Goal: Information Seeking & Learning: Find specific fact

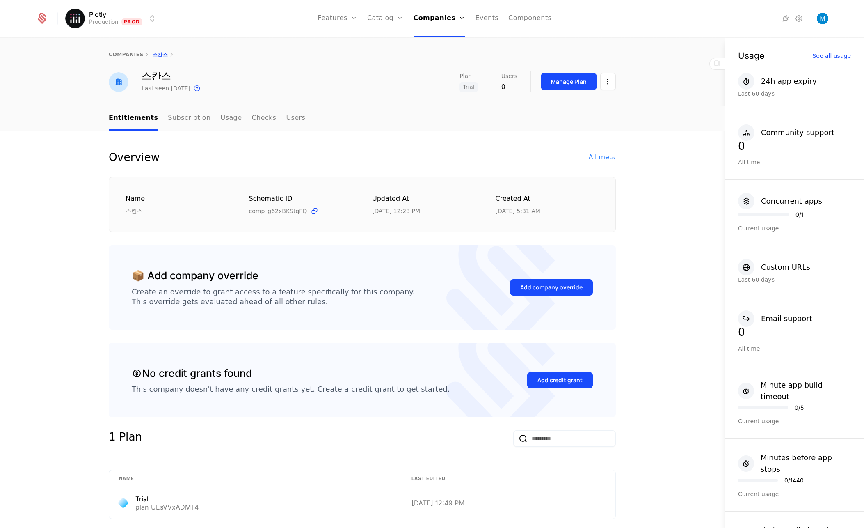
scroll to position [211, 0]
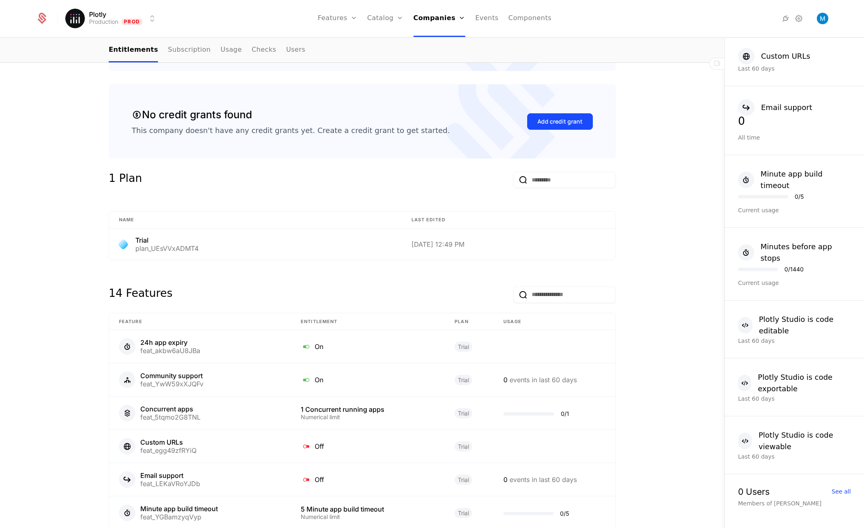
click at [390, 44] on link "Plans" at bounding box center [398, 40] width 42 height 7
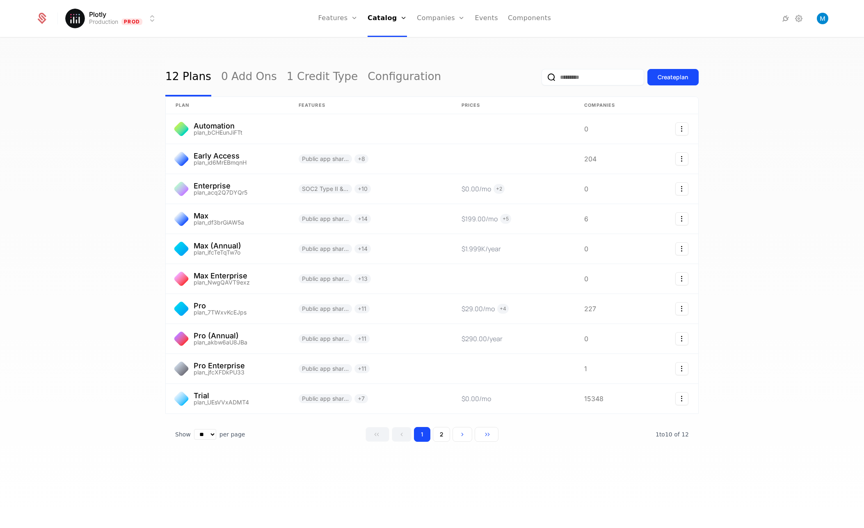
click at [442, 434] on button "2" at bounding box center [441, 434] width 17 height 15
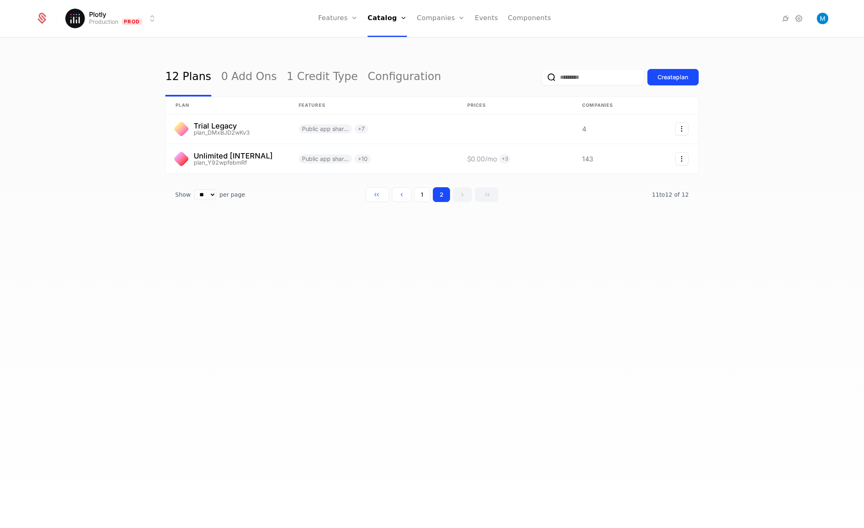
click at [425, 190] on button "1" at bounding box center [422, 194] width 16 height 15
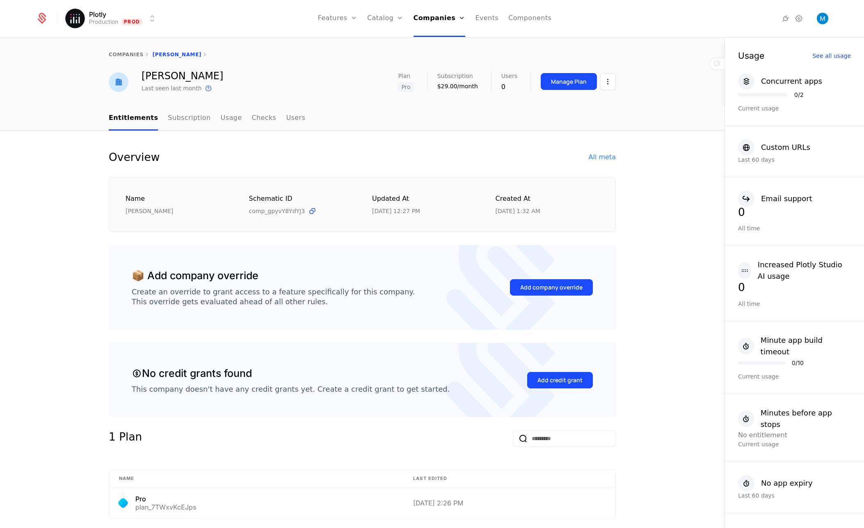
click at [446, 44] on link "Companies" at bounding box center [443, 40] width 38 height 7
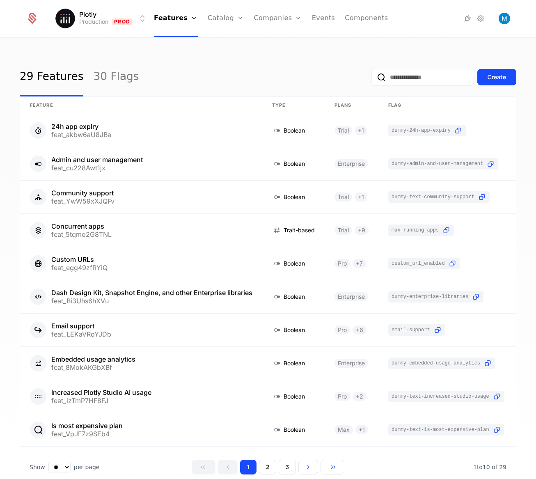
click at [271, 43] on link "Companies" at bounding box center [283, 40] width 38 height 7
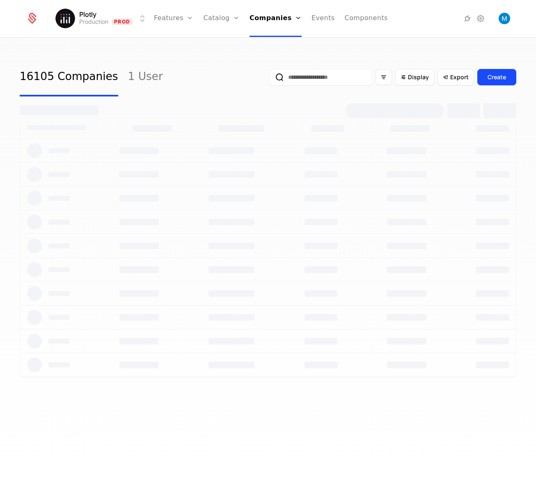
click at [339, 78] on input "email" at bounding box center [321, 77] width 103 height 16
type input "********"
click at [270, 79] on button "submit" at bounding box center [270, 79] width 0 height 0
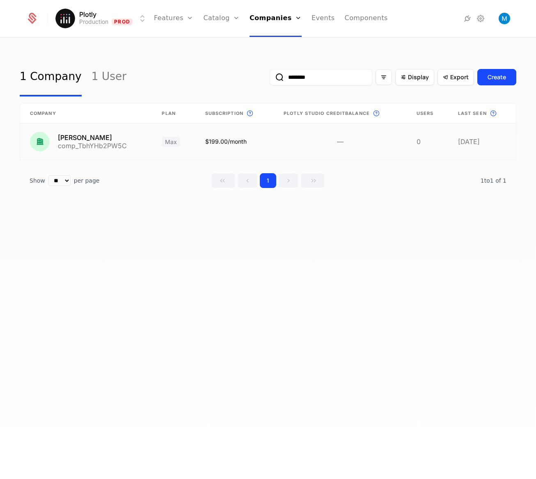
click at [98, 138] on link at bounding box center [86, 142] width 132 height 36
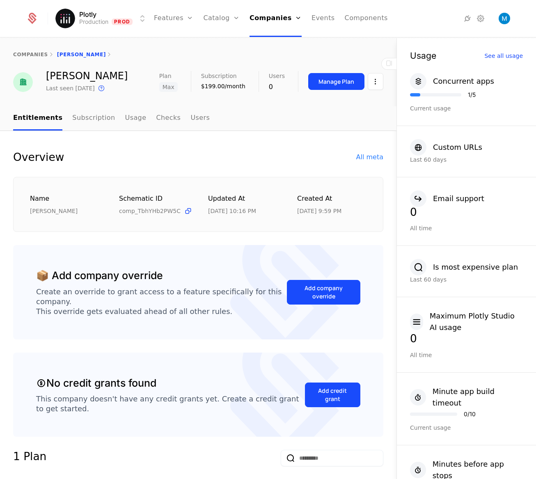
drag, startPoint x: 120, startPoint y: 77, endPoint x: 47, endPoint y: 78, distance: 72.7
click at [47, 78] on div "sandeep badhan Last seen 2 weeks ago This is the date a track or identify event…" at bounding box center [198, 82] width 370 height 22
copy div "sandeep badhan"
click at [172, 159] on div "Overview All meta" at bounding box center [198, 157] width 370 height 13
click at [366, 159] on div "All meta" at bounding box center [369, 157] width 27 height 10
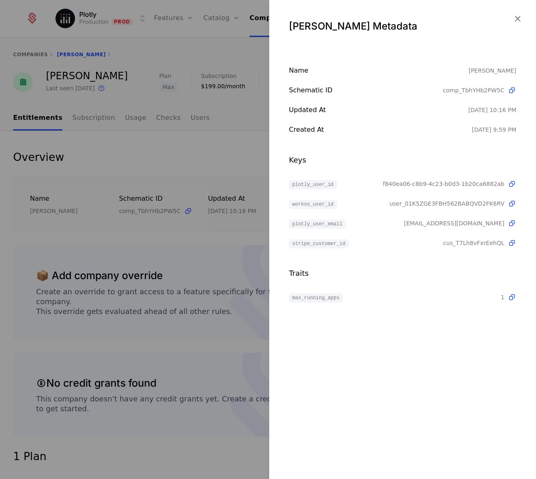
click at [520, 18] on icon "button" at bounding box center [517, 18] width 11 height 11
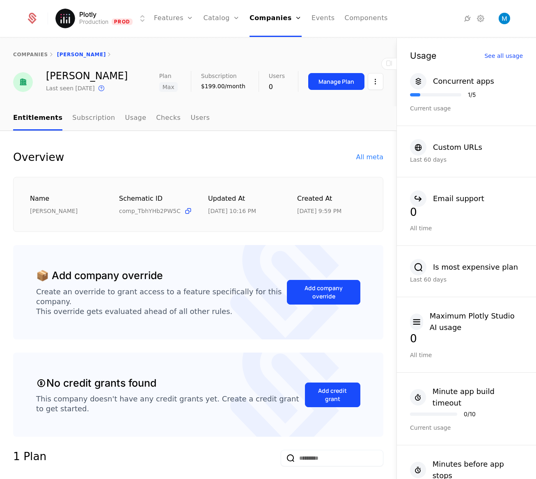
click at [357, 159] on div "All meta" at bounding box center [369, 157] width 27 height 10
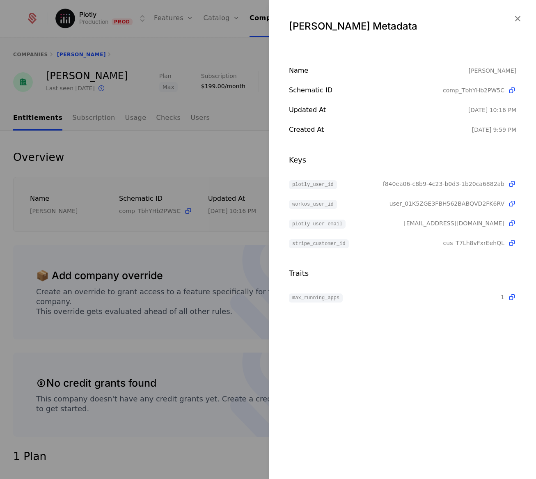
click at [519, 19] on icon "button" at bounding box center [517, 18] width 11 height 11
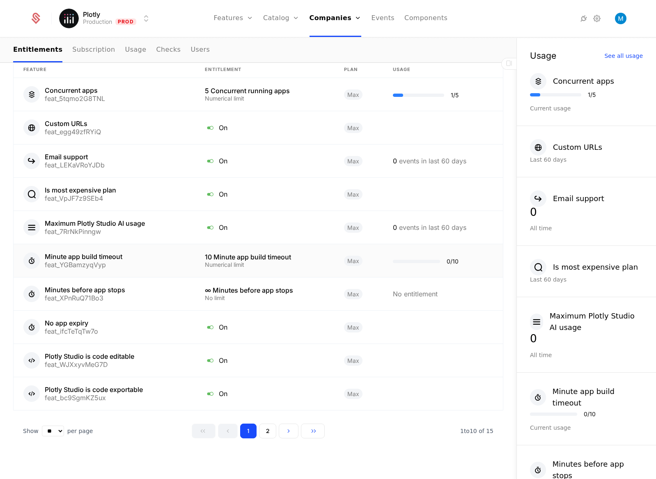
scroll to position [500, 0]
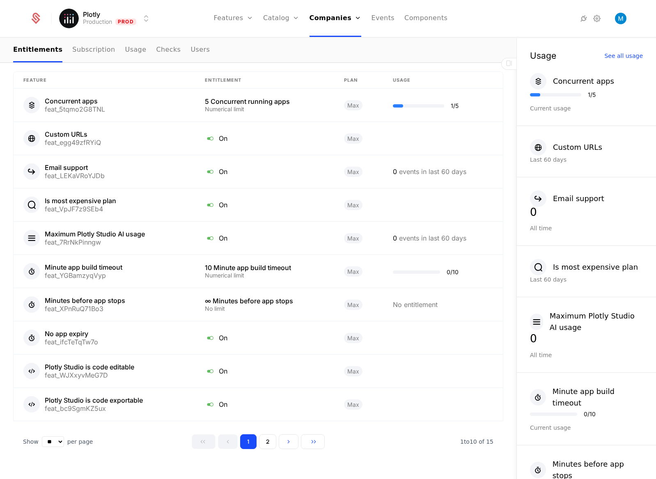
click at [340, 43] on link "Companies" at bounding box center [338, 40] width 38 height 7
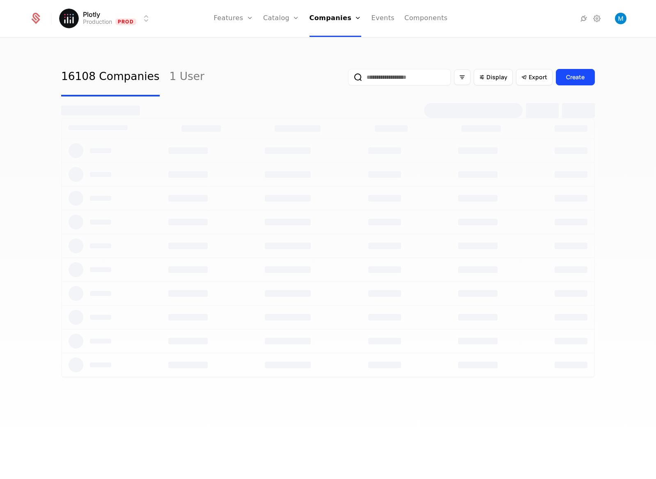
click at [365, 78] on input "email" at bounding box center [399, 77] width 103 height 16
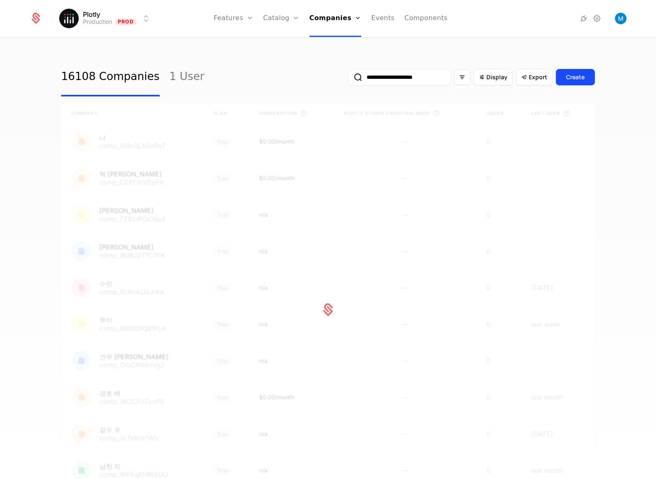
type input "**********"
click at [348, 79] on button "submit" at bounding box center [348, 79] width 0 height 0
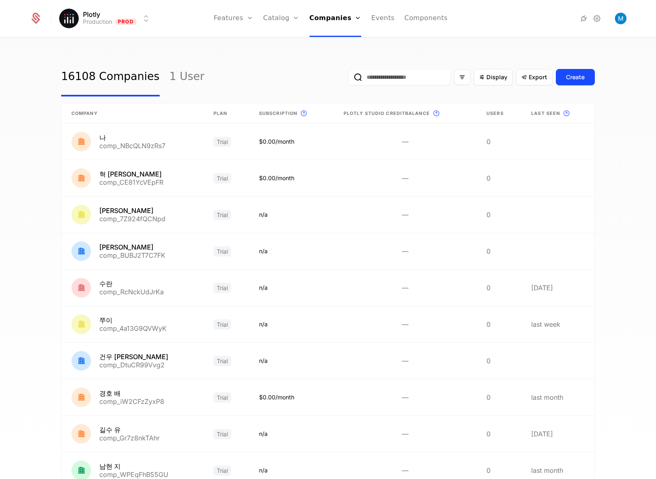
click at [366, 78] on input "email" at bounding box center [399, 77] width 103 height 16
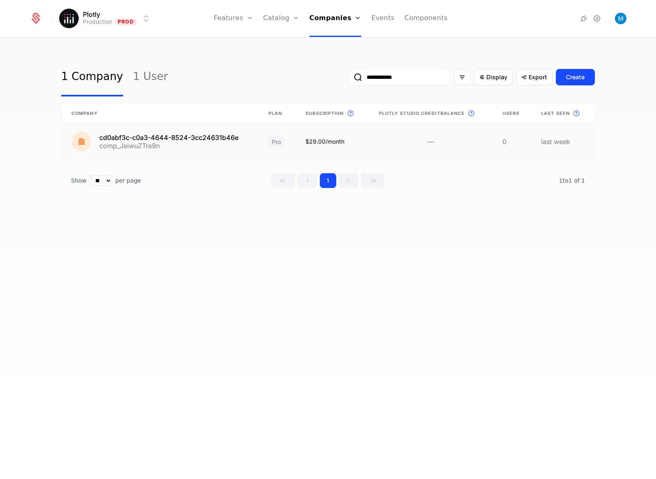
type input "**********"
click at [158, 137] on link at bounding box center [160, 142] width 197 height 36
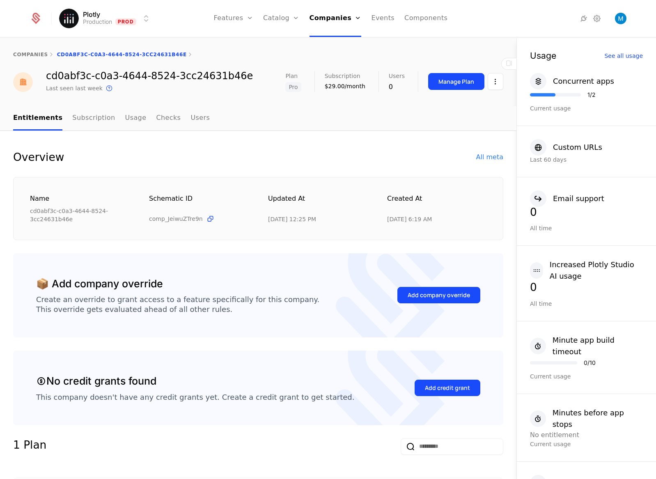
click at [483, 157] on div "All meta" at bounding box center [489, 157] width 27 height 10
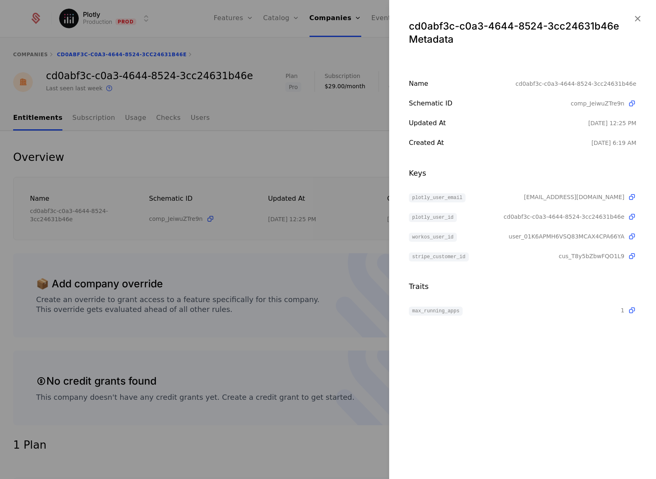
click at [267, 159] on div at bounding box center [328, 239] width 656 height 479
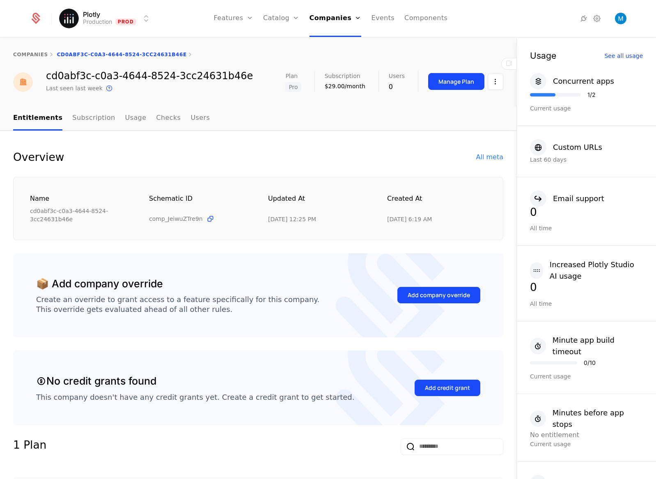
click at [190, 119] on link "Users" at bounding box center [199, 118] width 19 height 24
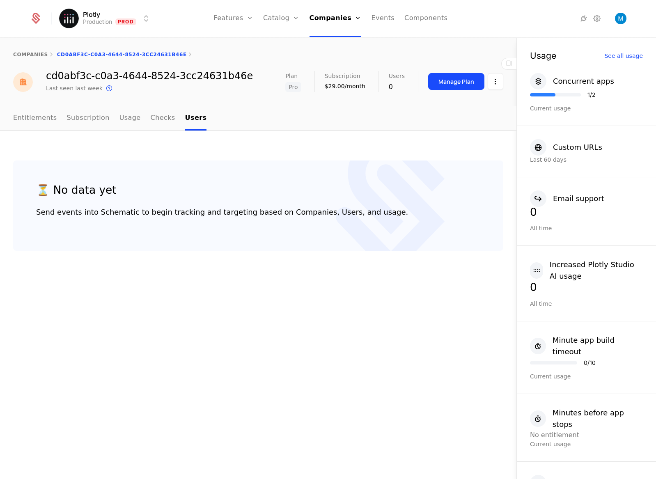
click at [74, 117] on link "Subscription" at bounding box center [88, 118] width 43 height 24
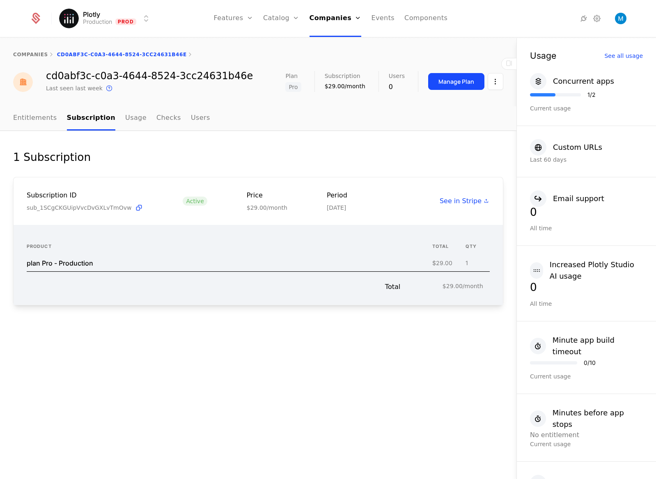
click at [37, 118] on link "Entitlements" at bounding box center [35, 118] width 44 height 24
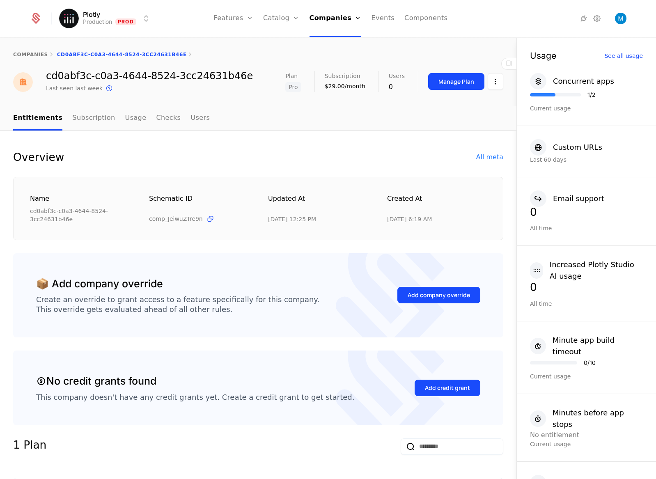
click at [595, 80] on div "Concurrent apps" at bounding box center [583, 81] width 61 height 11
click at [333, 42] on link "Companies" at bounding box center [338, 40] width 38 height 7
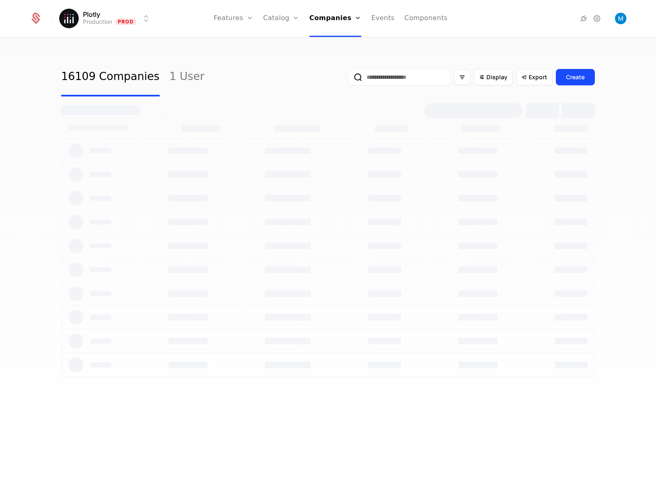
click at [383, 80] on input "email" at bounding box center [399, 77] width 103 height 16
type input "*******"
click at [348, 79] on button "submit" at bounding box center [348, 79] width 0 height 0
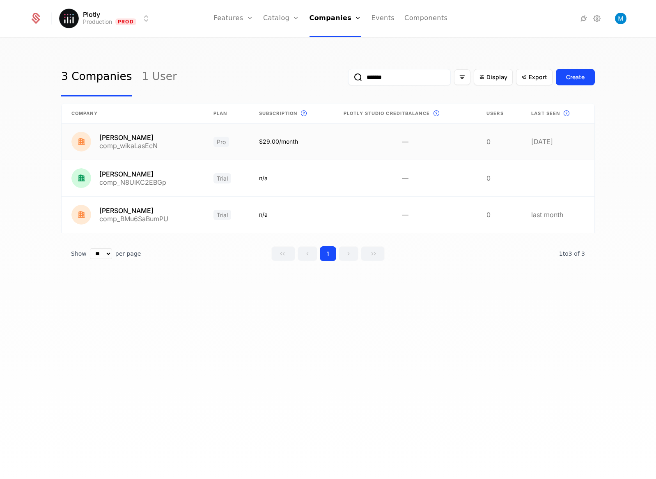
click at [136, 140] on link at bounding box center [133, 142] width 142 height 36
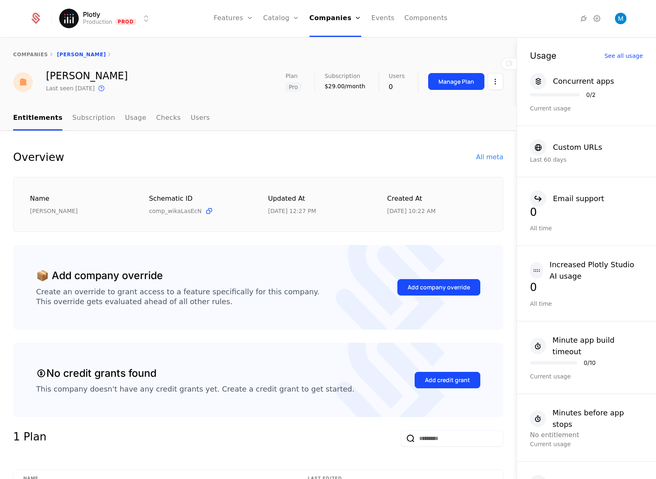
click at [488, 156] on div "All meta" at bounding box center [489, 157] width 27 height 10
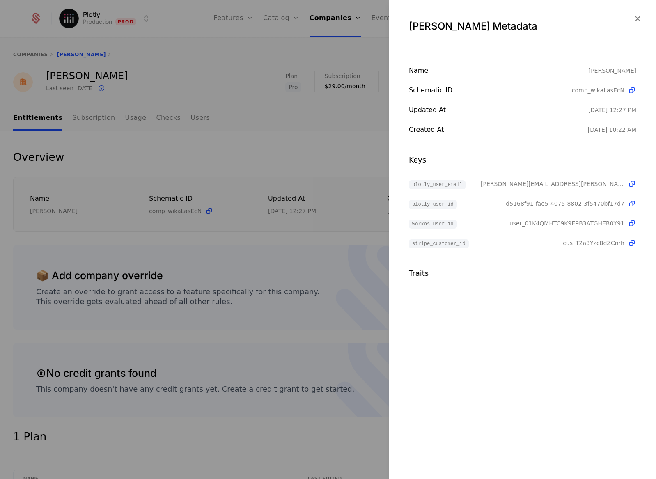
click at [76, 79] on div at bounding box center [328, 239] width 656 height 479
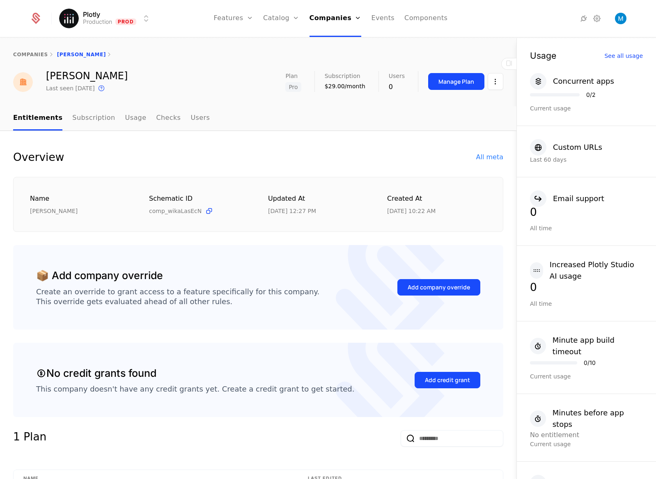
drag, startPoint x: 110, startPoint y: 77, endPoint x: 52, endPoint y: 78, distance: 58.7
click at [52, 78] on div "Eugene Kyriakou" at bounding box center [87, 76] width 82 height 10
drag, startPoint x: 47, startPoint y: 77, endPoint x: 125, endPoint y: 74, distance: 77.6
click at [125, 74] on div "Eugene Kyriakou Last seen 3 weeks ago This is the date a track or identify even…" at bounding box center [258, 82] width 490 height 22
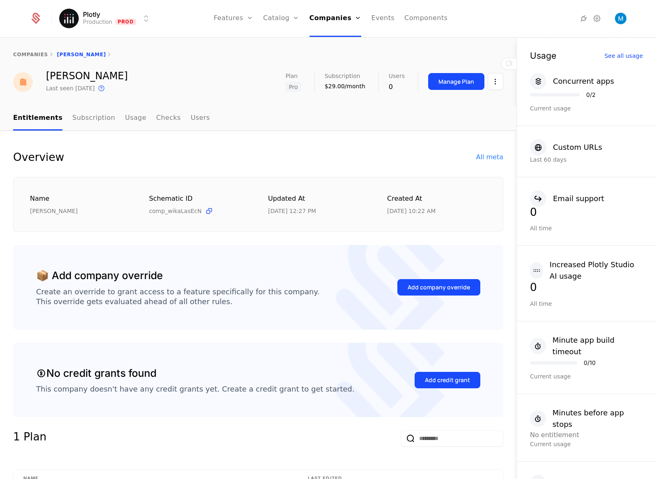
copy div "Eugene Kyriakou"
click at [490, 155] on div "All meta" at bounding box center [489, 157] width 27 height 10
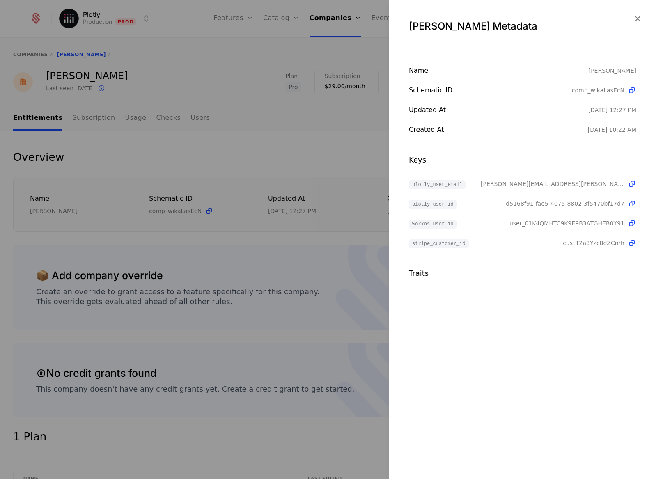
click at [630, 184] on icon at bounding box center [631, 184] width 9 height 9
click at [345, 64] on div at bounding box center [328, 239] width 656 height 479
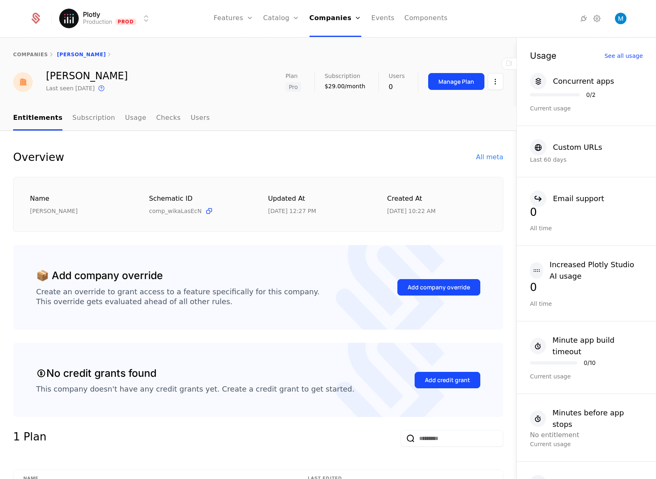
click at [339, 44] on link "Companies" at bounding box center [338, 40] width 38 height 7
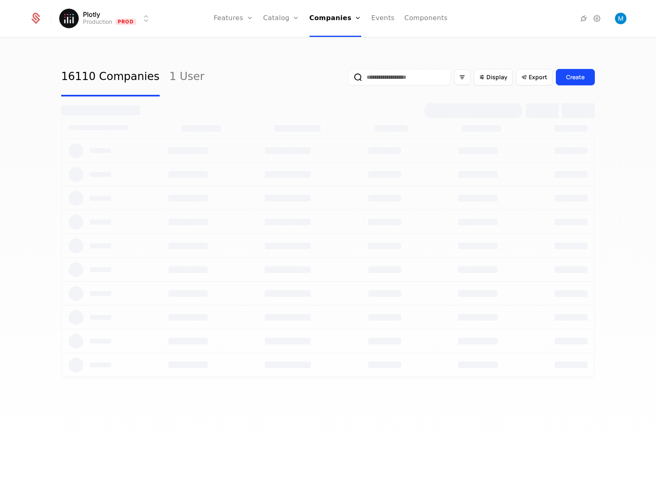
click at [374, 79] on input "email" at bounding box center [399, 77] width 103 height 16
paste input "*********"
type input "*********"
click at [348, 79] on button "submit" at bounding box center [348, 79] width 0 height 0
click at [397, 80] on input "*********" at bounding box center [399, 77] width 103 height 16
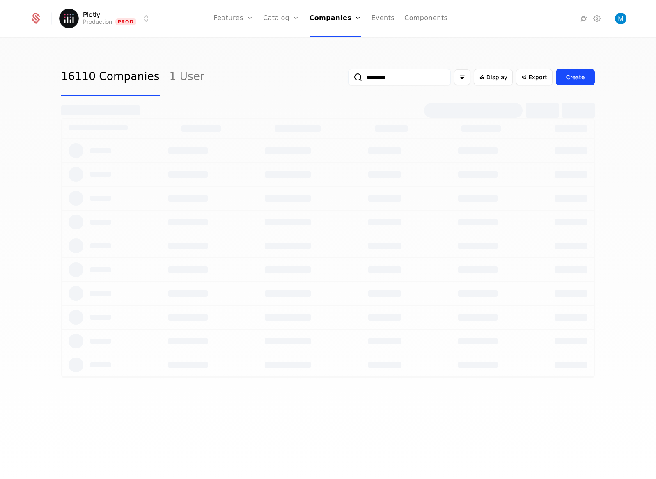
click at [348, 79] on button "submit" at bounding box center [348, 79] width 0 height 0
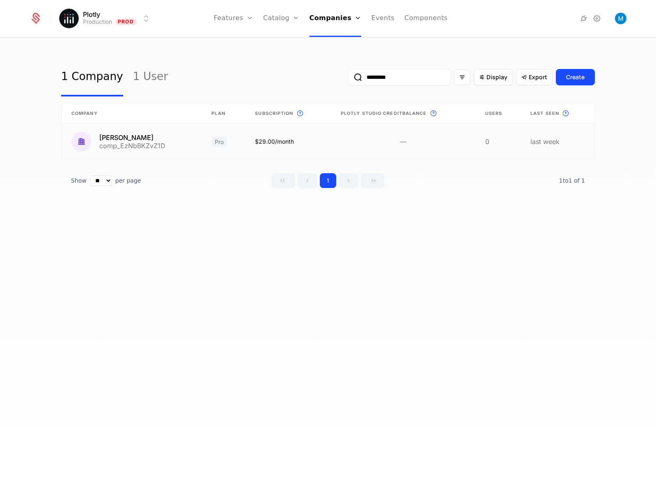
click at [121, 138] on link at bounding box center [132, 142] width 140 height 36
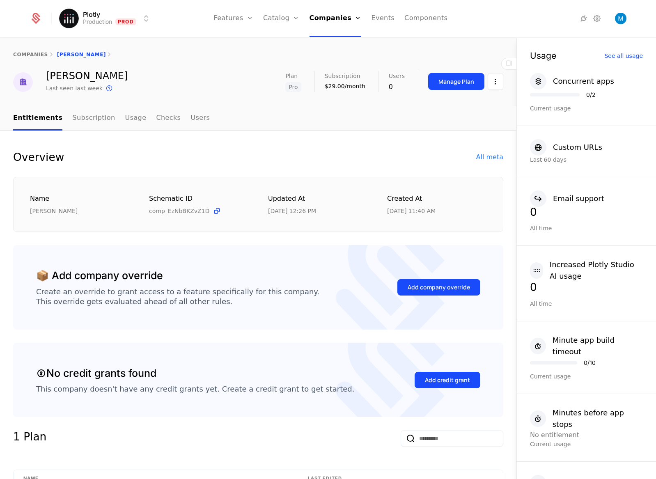
click at [479, 156] on div "All meta" at bounding box center [489, 157] width 27 height 10
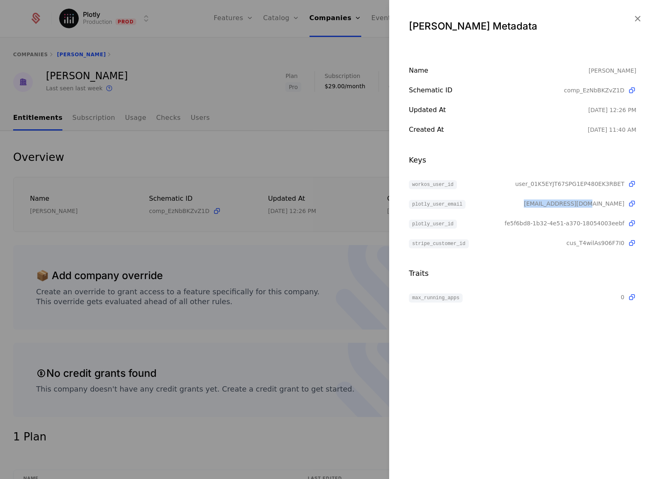
drag, startPoint x: 623, startPoint y: 204, endPoint x: 556, endPoint y: 209, distance: 67.1
click at [556, 208] on span "icwanghan@gmail.com" at bounding box center [574, 203] width 101 height 8
copy div "icwanghan@gmail.com"
click at [302, 176] on div at bounding box center [328, 239] width 656 height 479
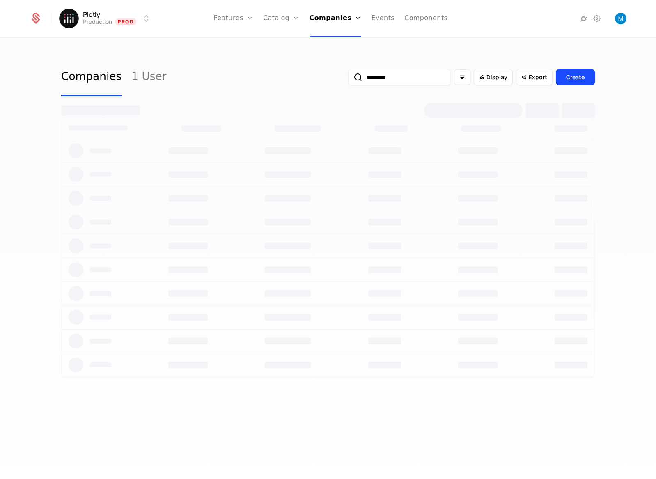
click at [373, 78] on input "*********" at bounding box center [399, 77] width 103 height 16
paste input "**********"
type input "**********"
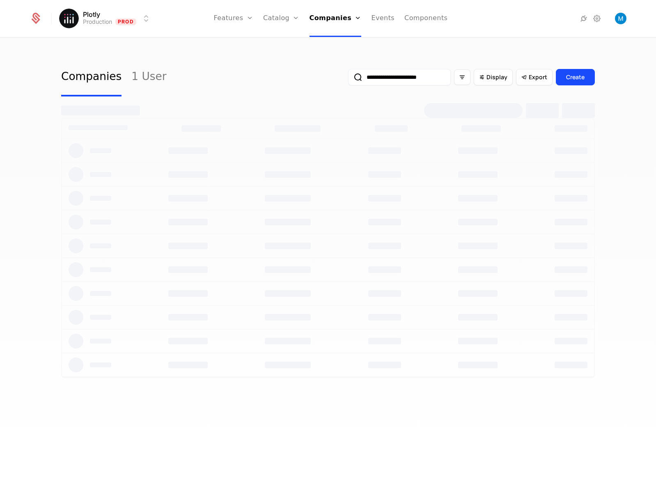
click at [348, 79] on button "submit" at bounding box center [348, 79] width 0 height 0
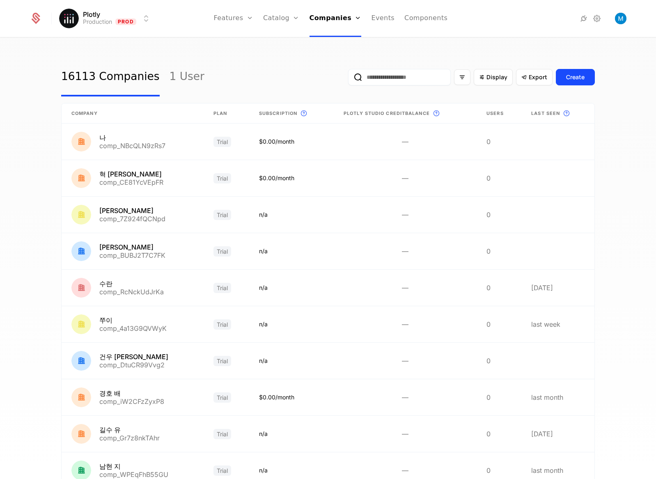
click at [402, 78] on input "email" at bounding box center [399, 77] width 103 height 16
type input "**********"
click at [348, 79] on button "submit" at bounding box center [348, 79] width 0 height 0
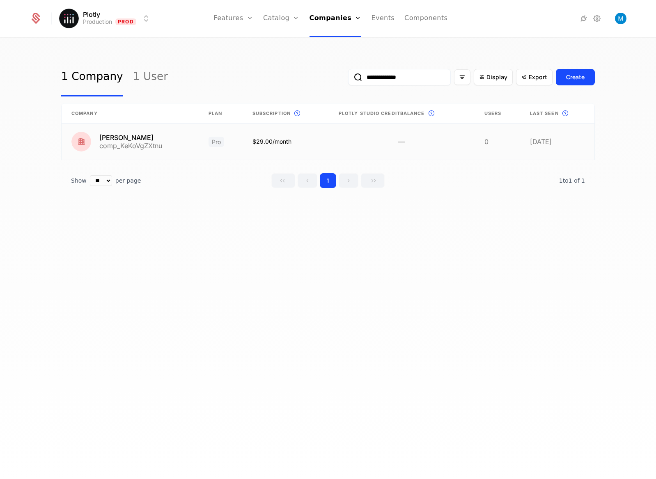
click at [164, 137] on link at bounding box center [130, 142] width 137 height 36
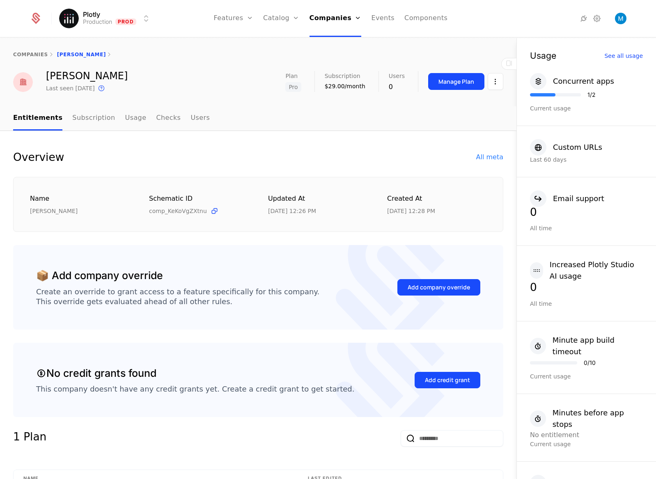
drag, startPoint x: 149, startPoint y: 77, endPoint x: 48, endPoint y: 77, distance: 101.0
click at [48, 77] on div "[PERSON_NAME] Last seen [DATE] This is the date a track or identify event assoc…" at bounding box center [258, 82] width 490 height 22
copy div "[PERSON_NAME]"
click at [489, 160] on div "All meta" at bounding box center [489, 157] width 27 height 10
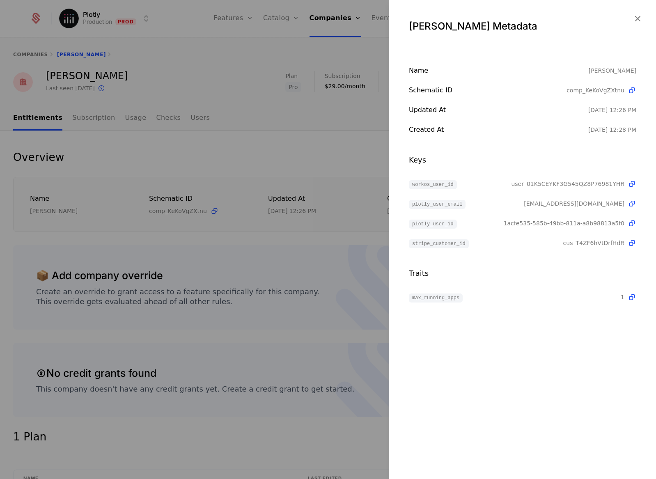
click at [218, 48] on div at bounding box center [328, 239] width 656 height 479
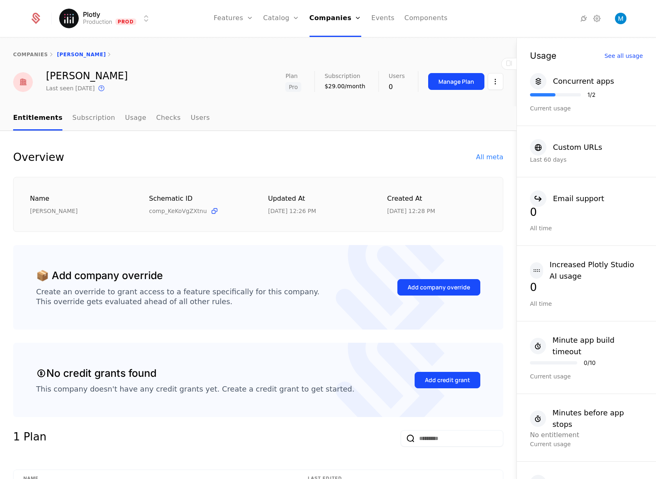
click at [344, 42] on link "Companies" at bounding box center [338, 40] width 38 height 7
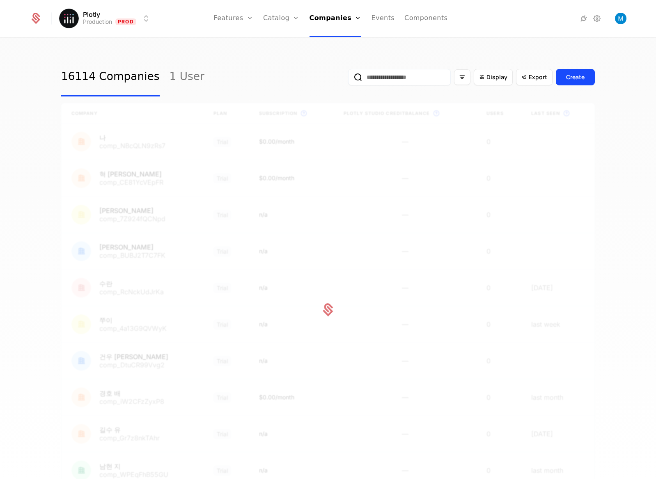
click at [361, 79] on input "email" at bounding box center [399, 77] width 103 height 16
paste input "**********"
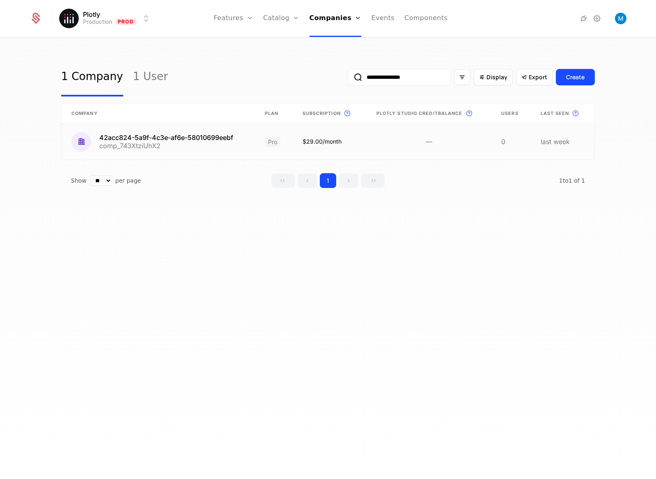
type input "**********"
click at [174, 141] on link at bounding box center [158, 142] width 193 height 36
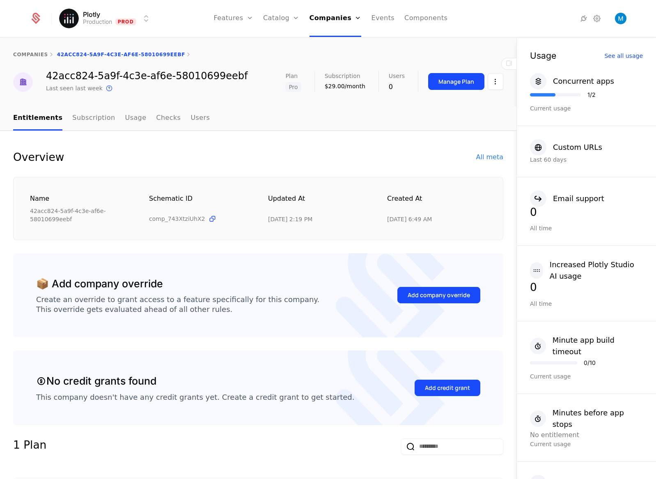
click at [492, 156] on div "All meta" at bounding box center [489, 157] width 27 height 10
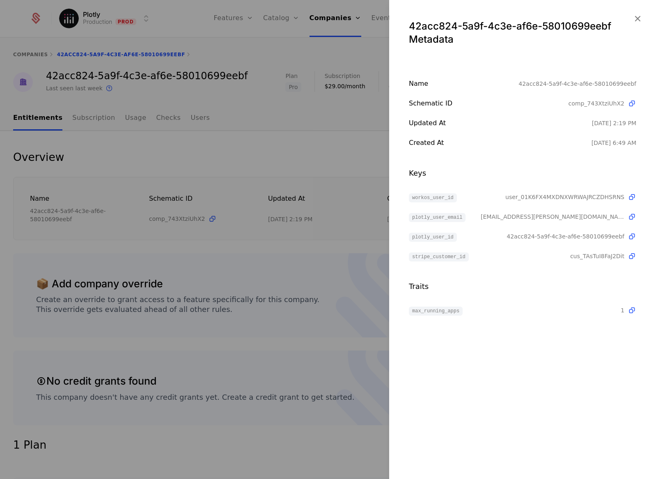
click at [283, 165] on div at bounding box center [328, 239] width 656 height 479
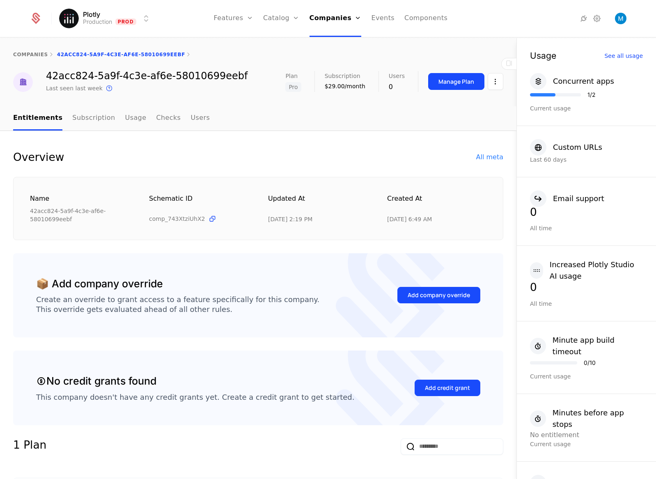
click at [335, 41] on link "Companies" at bounding box center [338, 40] width 38 height 7
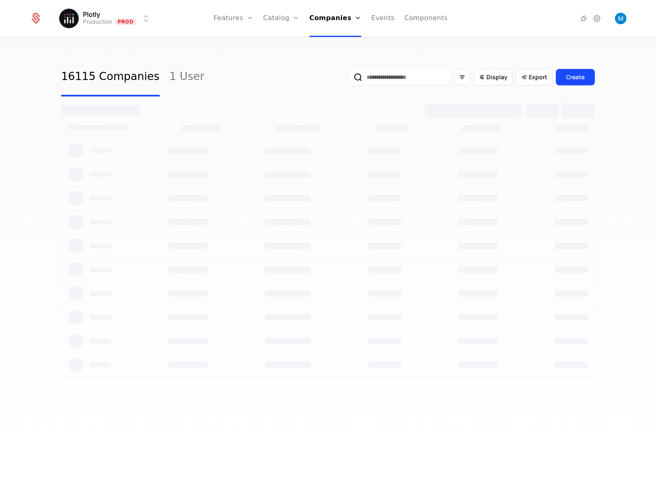
click at [371, 78] on input "email" at bounding box center [399, 77] width 103 height 16
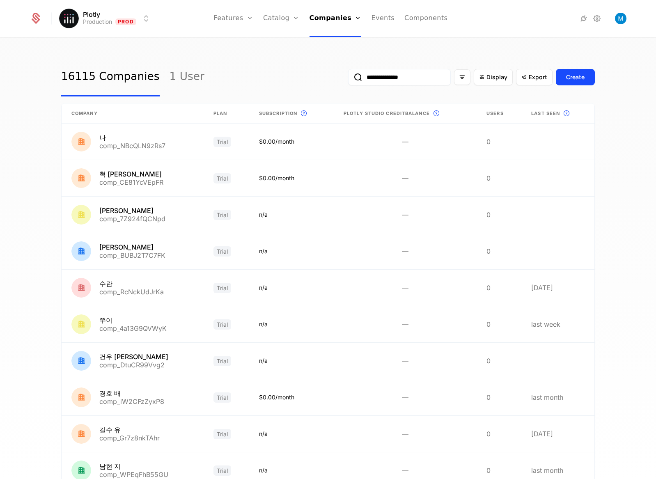
click at [348, 79] on button "submit" at bounding box center [348, 79] width 0 height 0
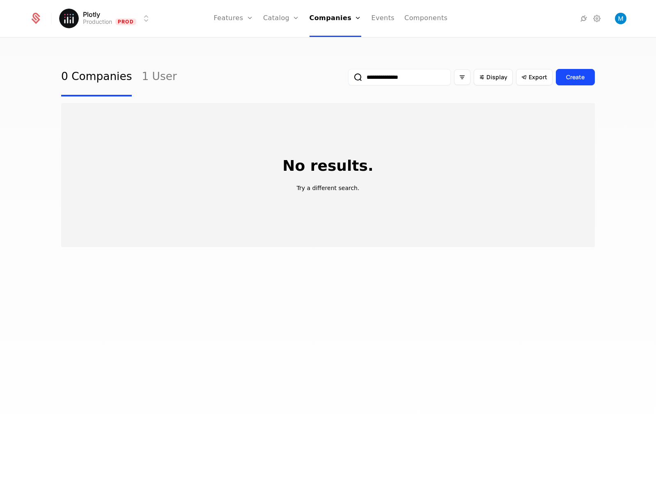
click at [373, 76] on input "**********" at bounding box center [399, 77] width 103 height 16
type input "**********"
click at [348, 79] on button "submit" at bounding box center [348, 79] width 0 height 0
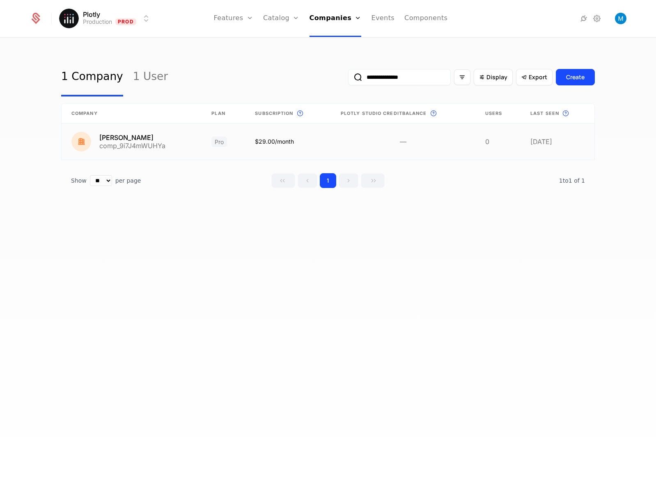
click at [129, 138] on link at bounding box center [132, 142] width 140 height 36
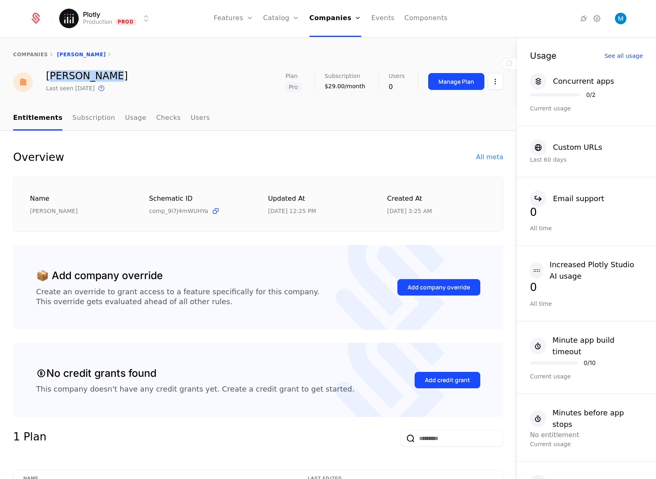
drag, startPoint x: 100, startPoint y: 75, endPoint x: 49, endPoint y: 73, distance: 50.9
click at [49, 73] on div "[PERSON_NAME]" at bounding box center [87, 76] width 82 height 10
click at [46, 75] on div "[PERSON_NAME] Last seen [DATE] This is the date a track or identify event assoc…" at bounding box center [70, 82] width 114 height 22
drag, startPoint x: 46, startPoint y: 78, endPoint x: 105, endPoint y: 80, distance: 59.5
click at [105, 80] on div "[PERSON_NAME]" at bounding box center [87, 76] width 82 height 10
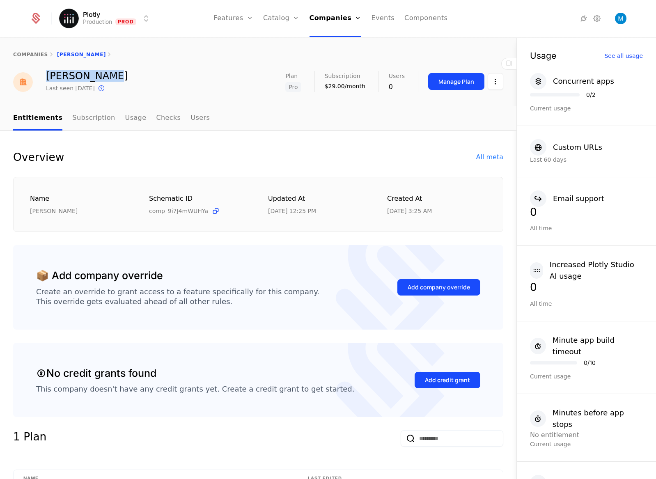
copy div "[PERSON_NAME]"
click at [344, 43] on link "Companies" at bounding box center [338, 40] width 38 height 7
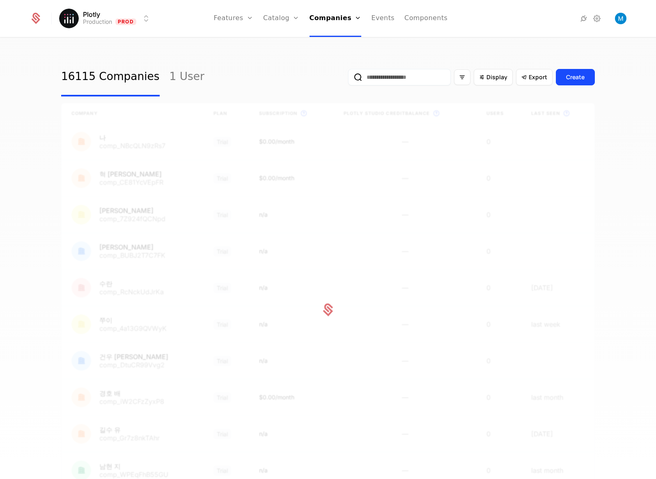
click at [369, 79] on input "email" at bounding box center [399, 77] width 103 height 16
paste input "**********"
type input "**********"
click at [348, 79] on button "submit" at bounding box center [348, 79] width 0 height 0
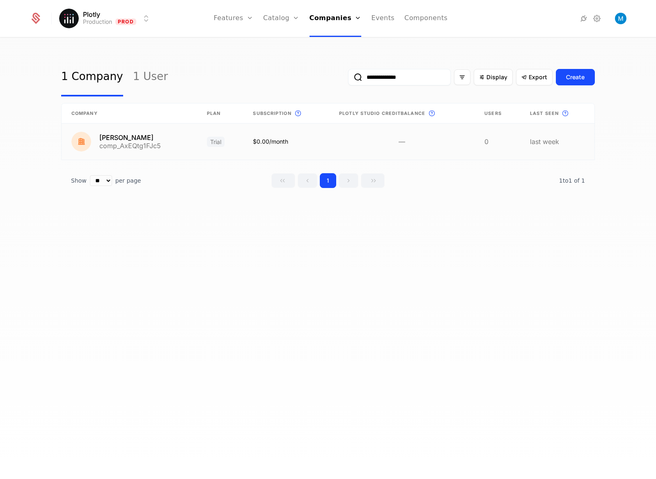
click at [124, 140] on link at bounding box center [129, 142] width 135 height 36
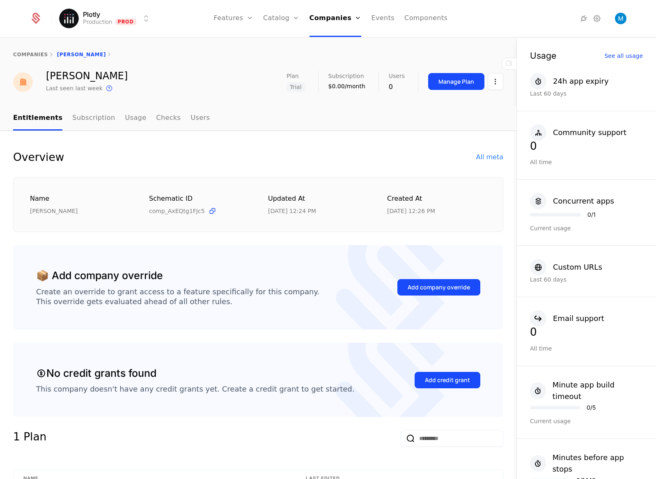
click at [298, 88] on span "Trial" at bounding box center [295, 87] width 18 height 10
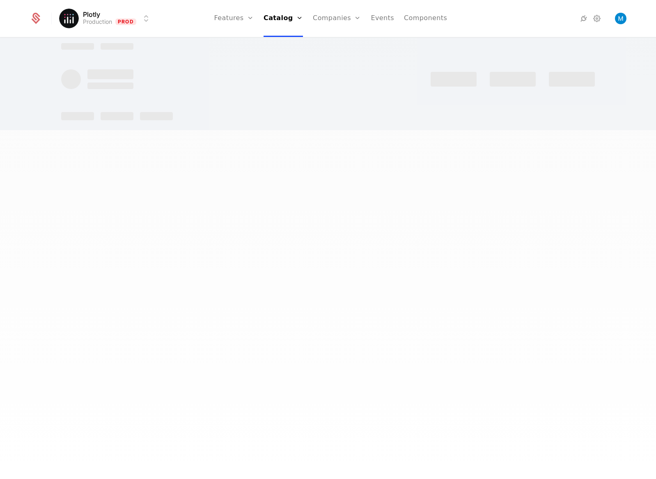
click at [298, 88] on div at bounding box center [327, 79] width 533 height 20
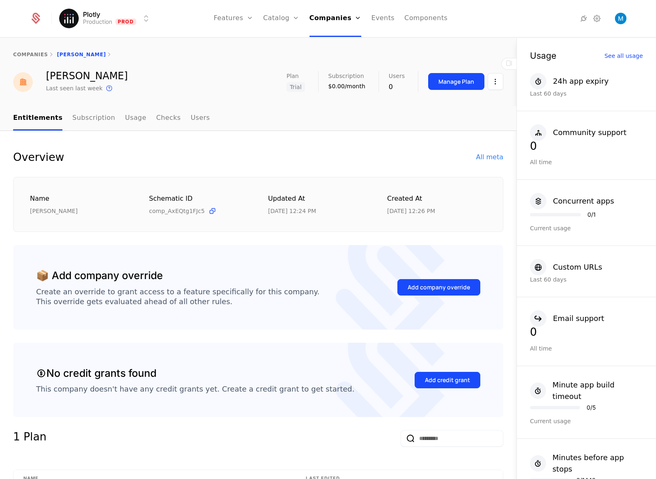
click at [327, 43] on link "Companies" at bounding box center [338, 40] width 38 height 7
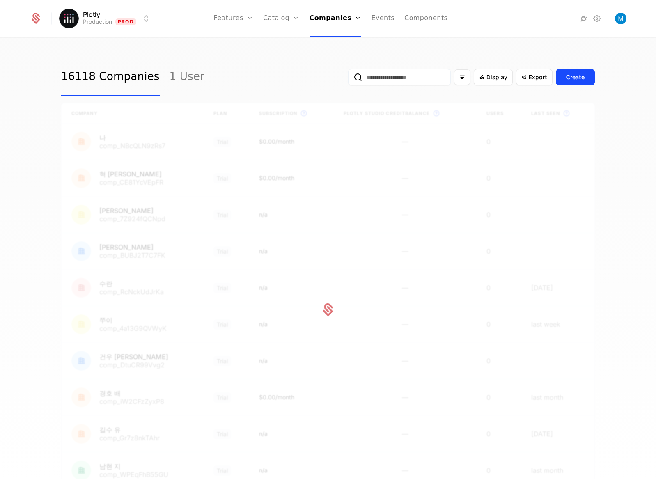
click at [384, 78] on input "email" at bounding box center [399, 77] width 103 height 16
paste input "**********"
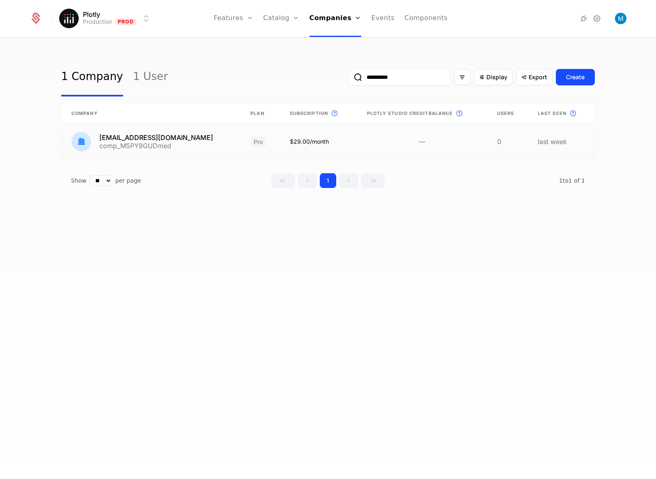
type input "**********"
click at [143, 140] on link at bounding box center [151, 142] width 179 height 36
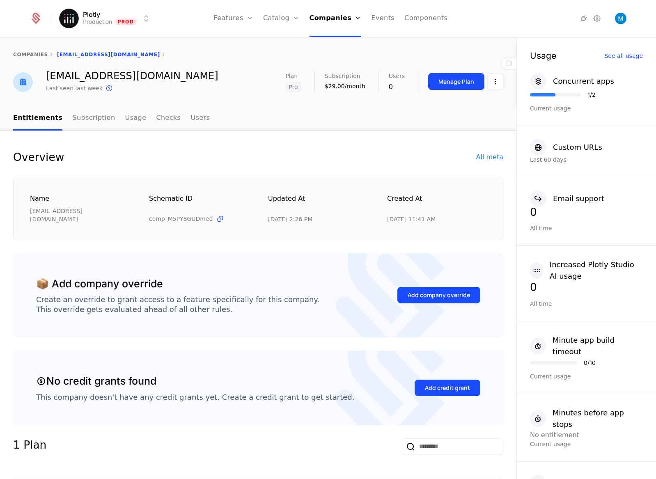
click at [489, 158] on div "All meta" at bounding box center [489, 157] width 27 height 10
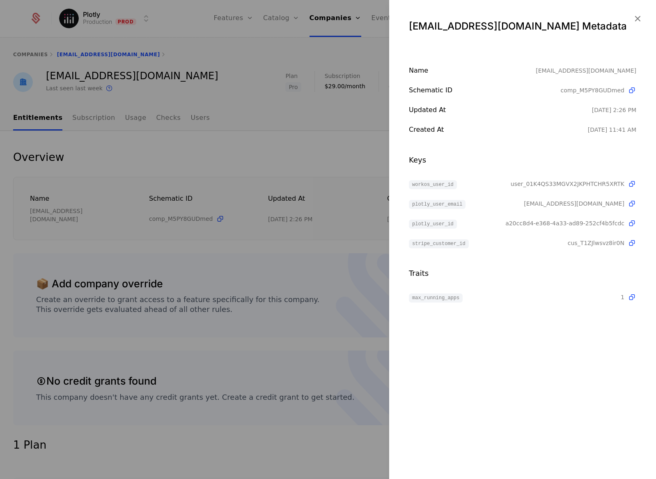
click at [607, 70] on div "[EMAIL_ADDRESS][DOMAIN_NAME]" at bounding box center [586, 71] width 101 height 10
click at [636, 71] on div "[EMAIL_ADDRESS][DOMAIN_NAME]" at bounding box center [586, 71] width 101 height 10
drag, startPoint x: 637, startPoint y: 71, endPoint x: 580, endPoint y: 70, distance: 57.0
click at [580, 70] on div "Name [EMAIL_ADDRESS][DOMAIN_NAME] Schematic ID comp_M5PY8GUDmed Updated at [DAT…" at bounding box center [522, 184] width 267 height 236
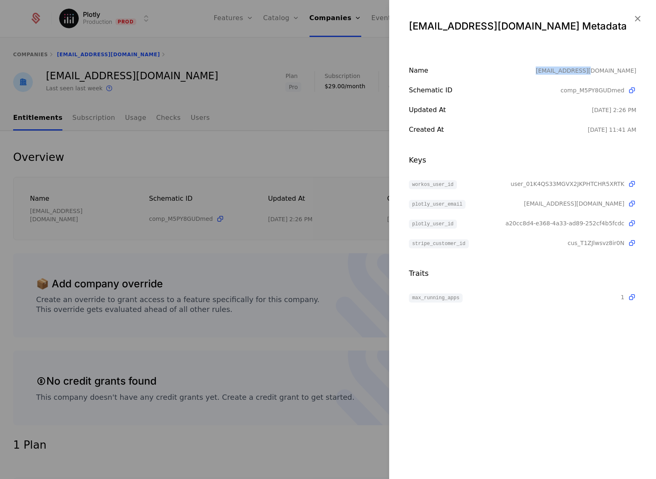
copy div "[EMAIL_ADDRESS][DOMAIN_NAME]"
drag, startPoint x: 340, startPoint y: 135, endPoint x: 353, endPoint y: 128, distance: 14.9
click at [341, 135] on div at bounding box center [328, 239] width 656 height 479
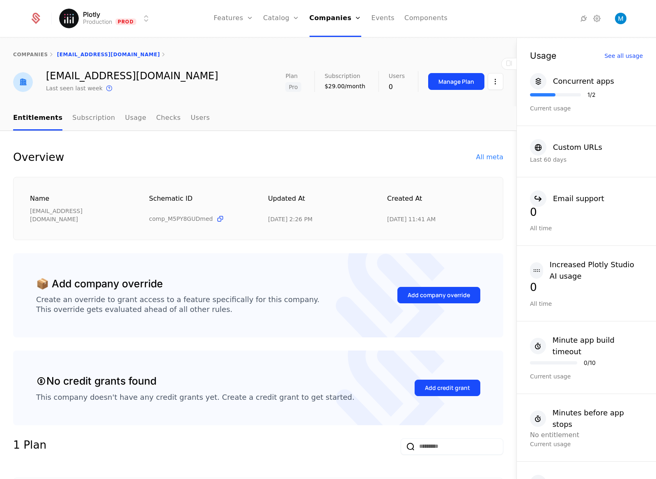
click at [335, 44] on link "Companies" at bounding box center [338, 40] width 38 height 7
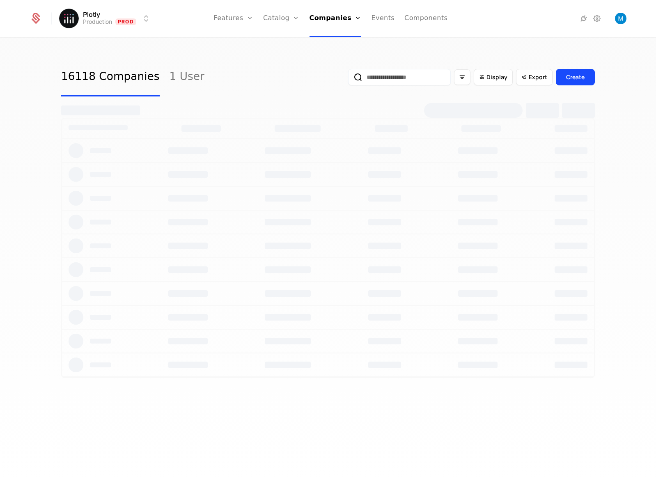
click at [398, 82] on input "email" at bounding box center [399, 77] width 103 height 16
paste input "**********"
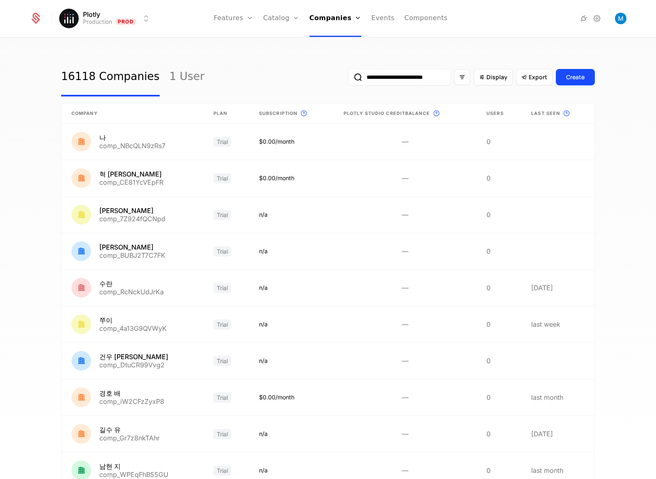
scroll to position [0, 2]
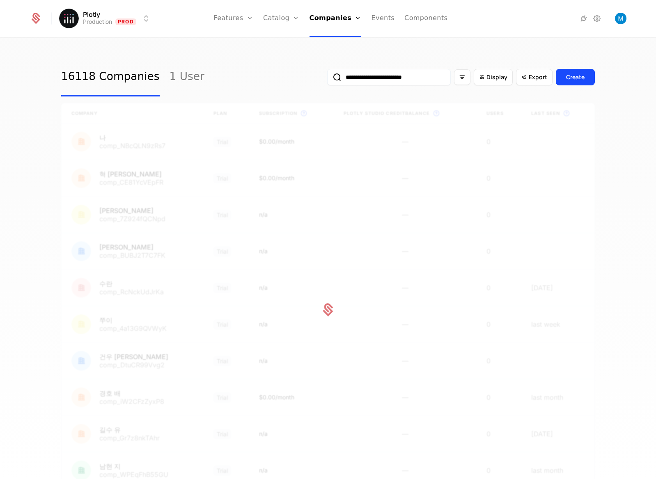
type input "**********"
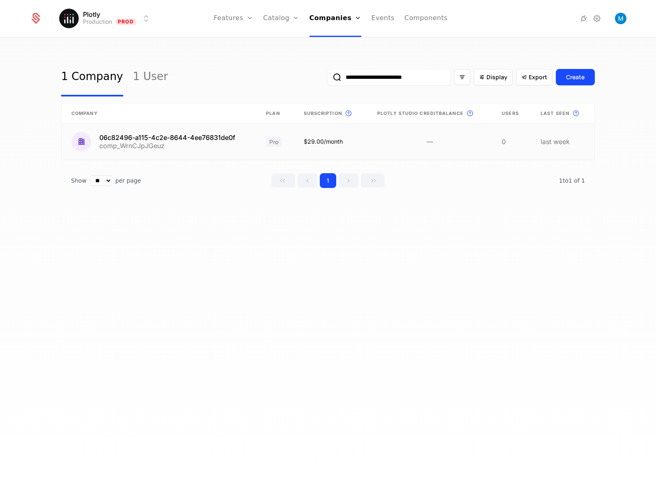
scroll to position [0, 2]
click at [173, 135] on link at bounding box center [159, 142] width 195 height 36
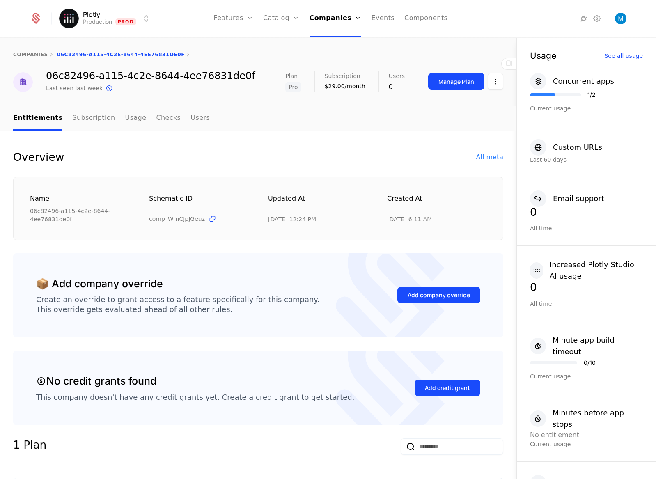
click at [480, 161] on div "All meta" at bounding box center [489, 157] width 27 height 10
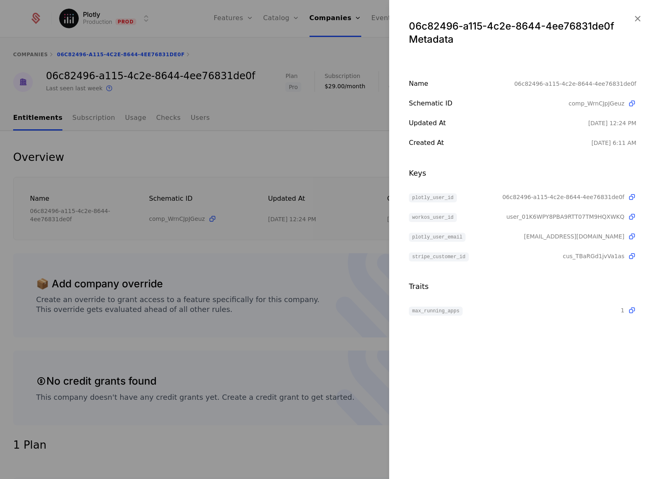
click at [633, 236] on icon at bounding box center [631, 236] width 9 height 9
